Goal: Task Accomplishment & Management: Use online tool/utility

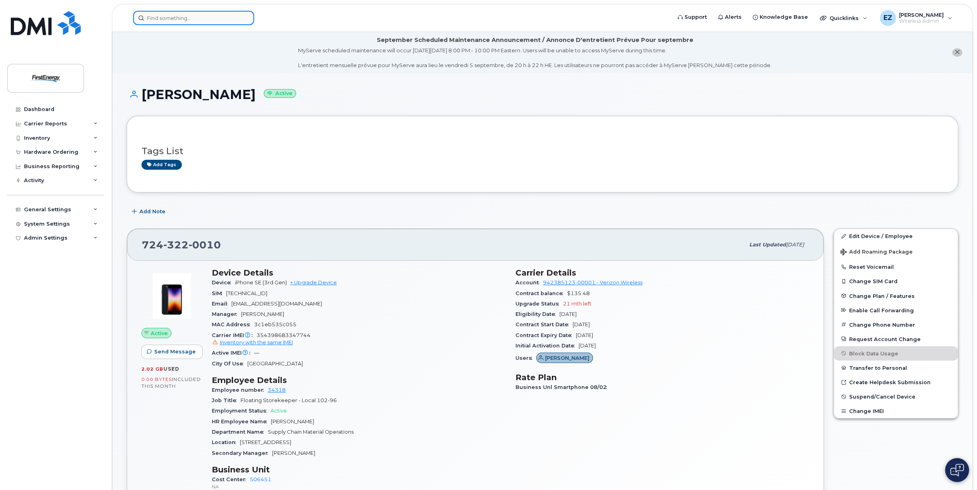
click at [160, 23] on input at bounding box center [193, 18] width 121 height 14
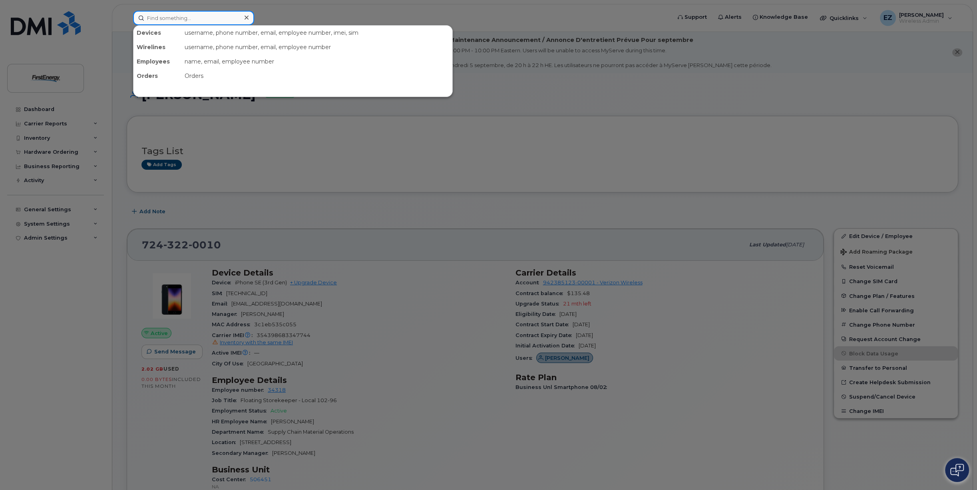
paste input "8142706599"
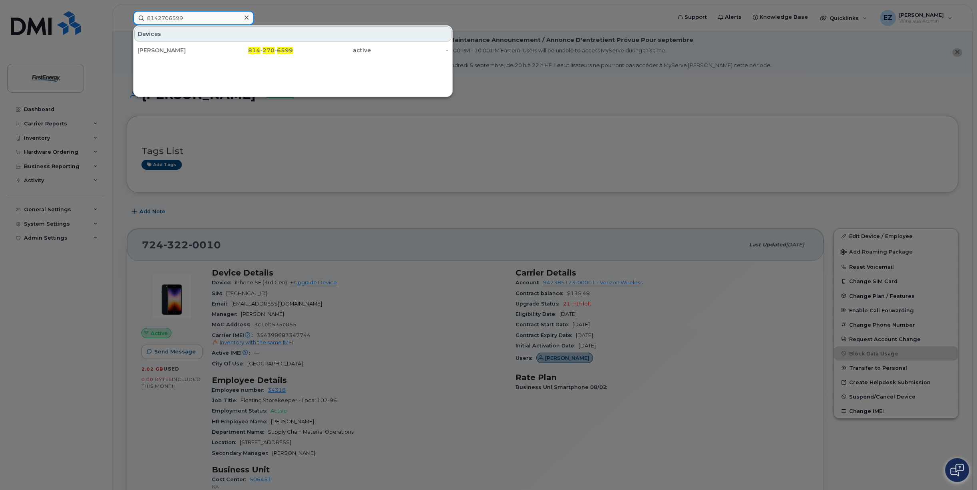
type input "8142706599"
click at [340, 239] on div at bounding box center [488, 245] width 977 height 490
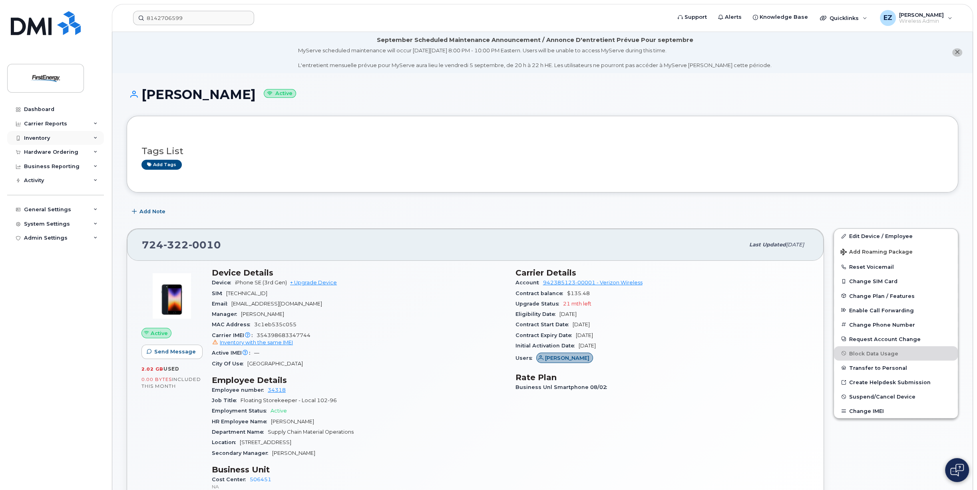
click at [66, 139] on div "Inventory" at bounding box center [55, 138] width 97 height 14
click at [51, 153] on div "Mobility Devices" at bounding box center [50, 152] width 45 height 7
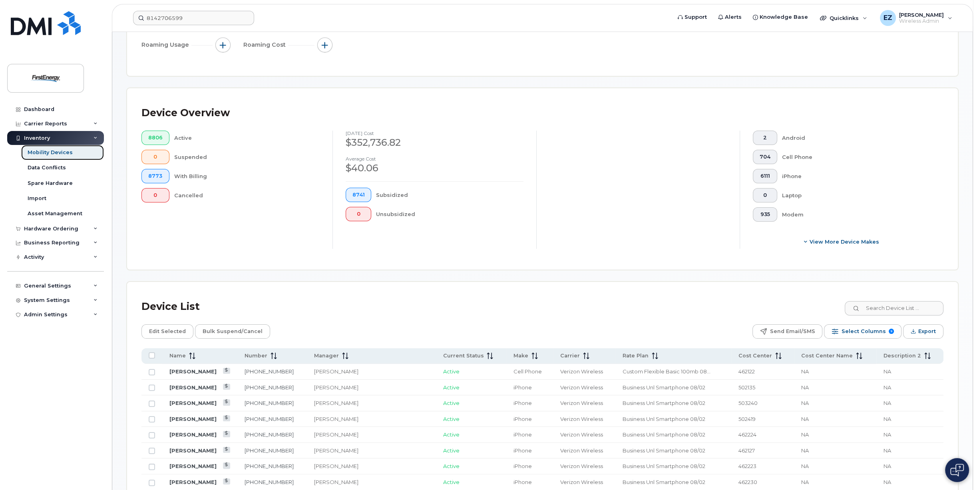
scroll to position [240, 0]
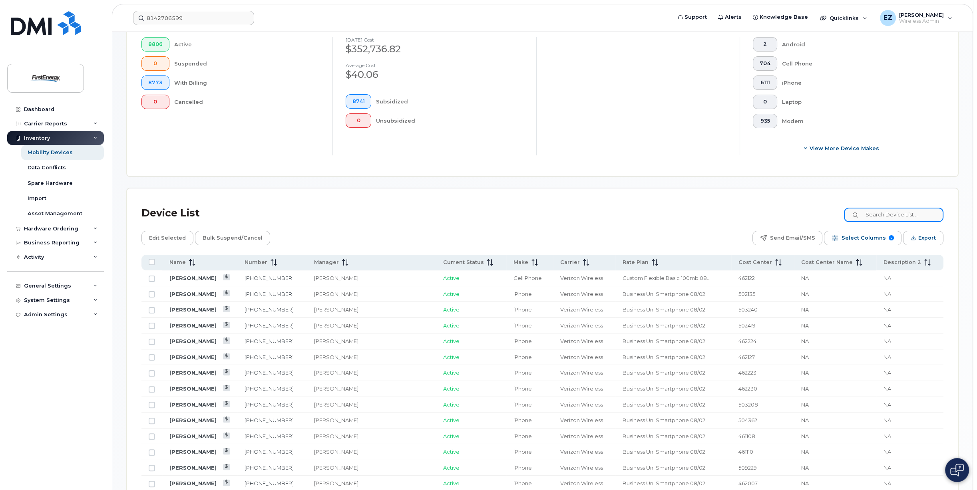
click at [895, 213] on input at bounding box center [894, 215] width 100 height 14
paste input "8142706599"
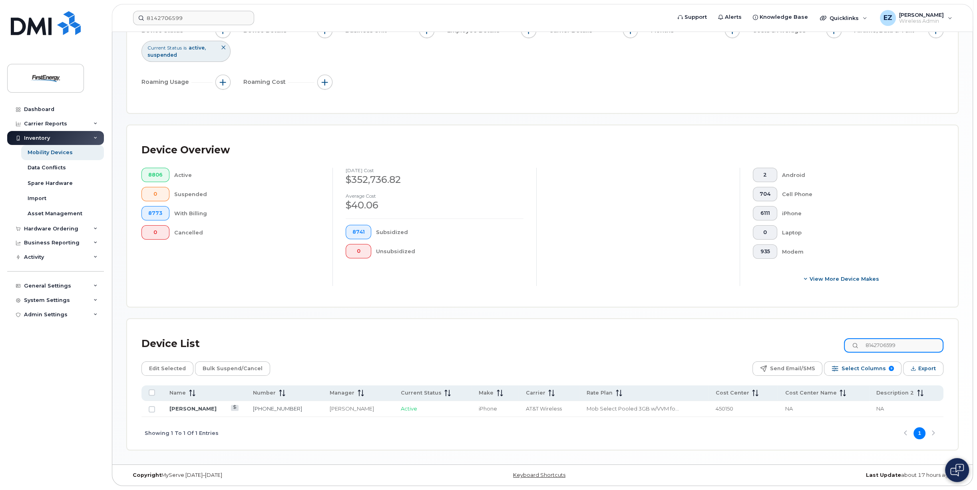
scroll to position [108, 0]
type input "8142706599"
click at [153, 409] on input "Row Unselected" at bounding box center [152, 411] width 6 height 6
checkbox input "true"
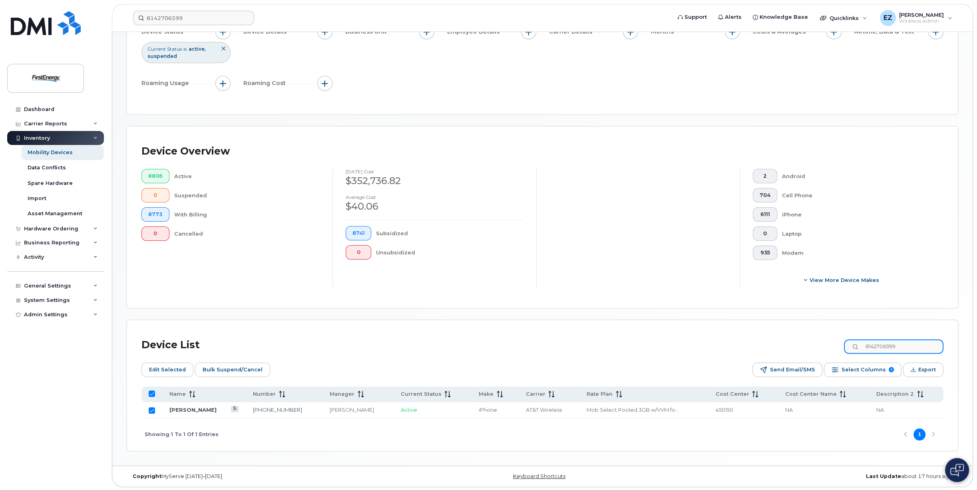
drag, startPoint x: 923, startPoint y: 348, endPoint x: 830, endPoint y: 344, distance: 92.8
click at [830, 344] on div "Device List 8142706599" at bounding box center [542, 345] width 802 height 21
paste input "6568417"
type input "8146568417"
checkbox input "false"
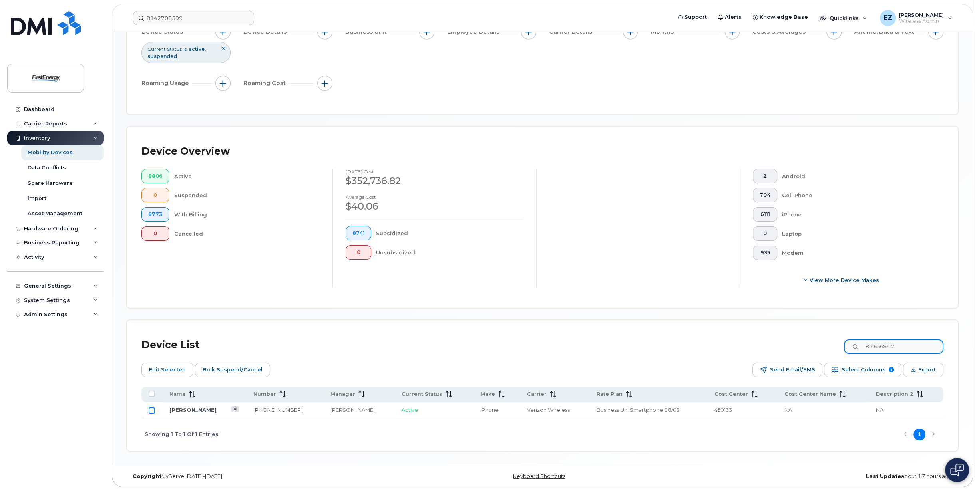
type input "8146568417"
click at [153, 409] on input "Row Unselected" at bounding box center [152, 411] width 6 height 6
checkbox input "true"
drag, startPoint x: 907, startPoint y: 346, endPoint x: 827, endPoint y: 342, distance: 79.2
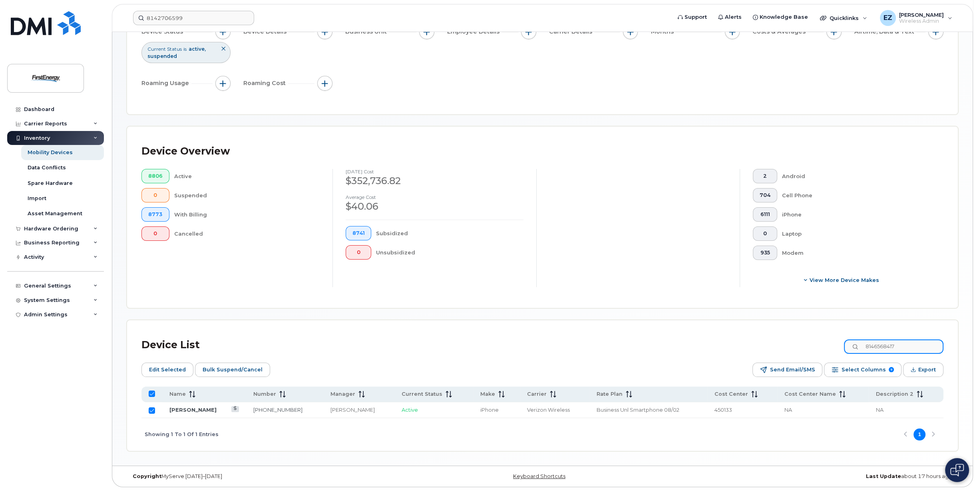
click at [828, 342] on div "Device List 8146568417" at bounding box center [542, 345] width 802 height 21
paste input "7245629954"
type input "7245629954"
checkbox input "false"
type input "7245629954"
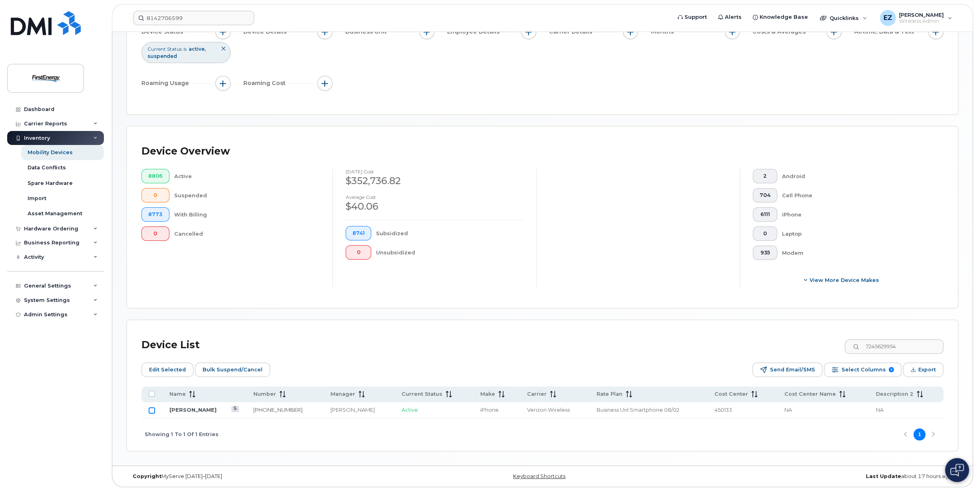
click at [152, 410] on input "Row Unselected" at bounding box center [152, 411] width 6 height 6
checkbox input "true"
click at [241, 370] on span "Bulk Suspend/Cancel" at bounding box center [233, 370] width 60 height 12
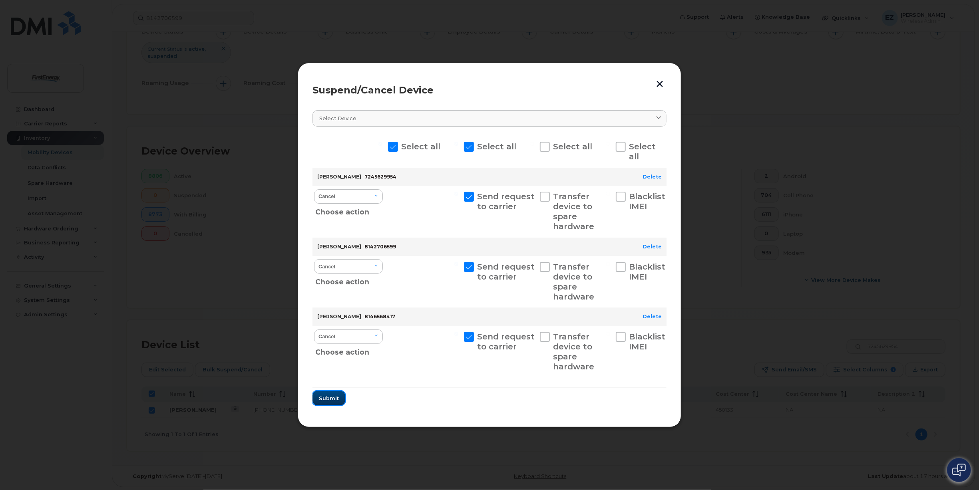
click at [327, 400] on span "Submit" at bounding box center [329, 399] width 20 height 8
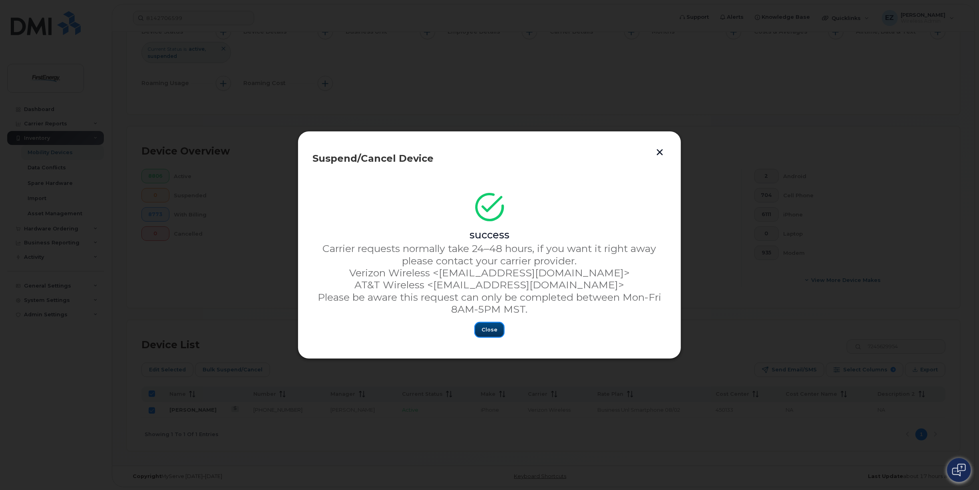
click at [484, 333] on span "Close" at bounding box center [490, 330] width 16 height 8
